Goal: Task Accomplishment & Management: Complete application form

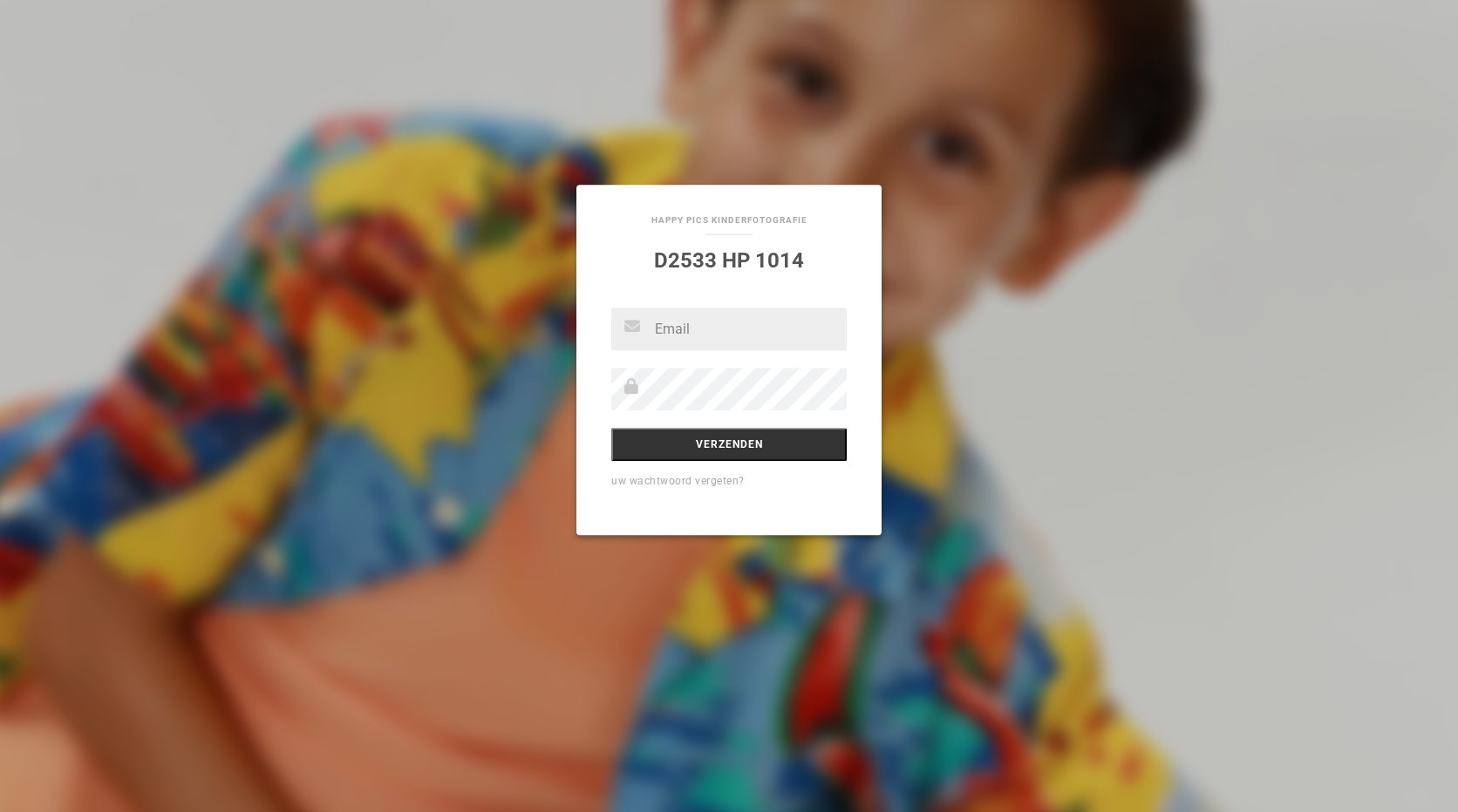
click at [720, 336] on input "text" at bounding box center [729, 329] width 236 height 42
type input "maria.bakker@hotmail.com"
click at [746, 447] on input "Verzenden" at bounding box center [729, 445] width 236 height 33
